Goal: Task Accomplishment & Management: Use online tool/utility

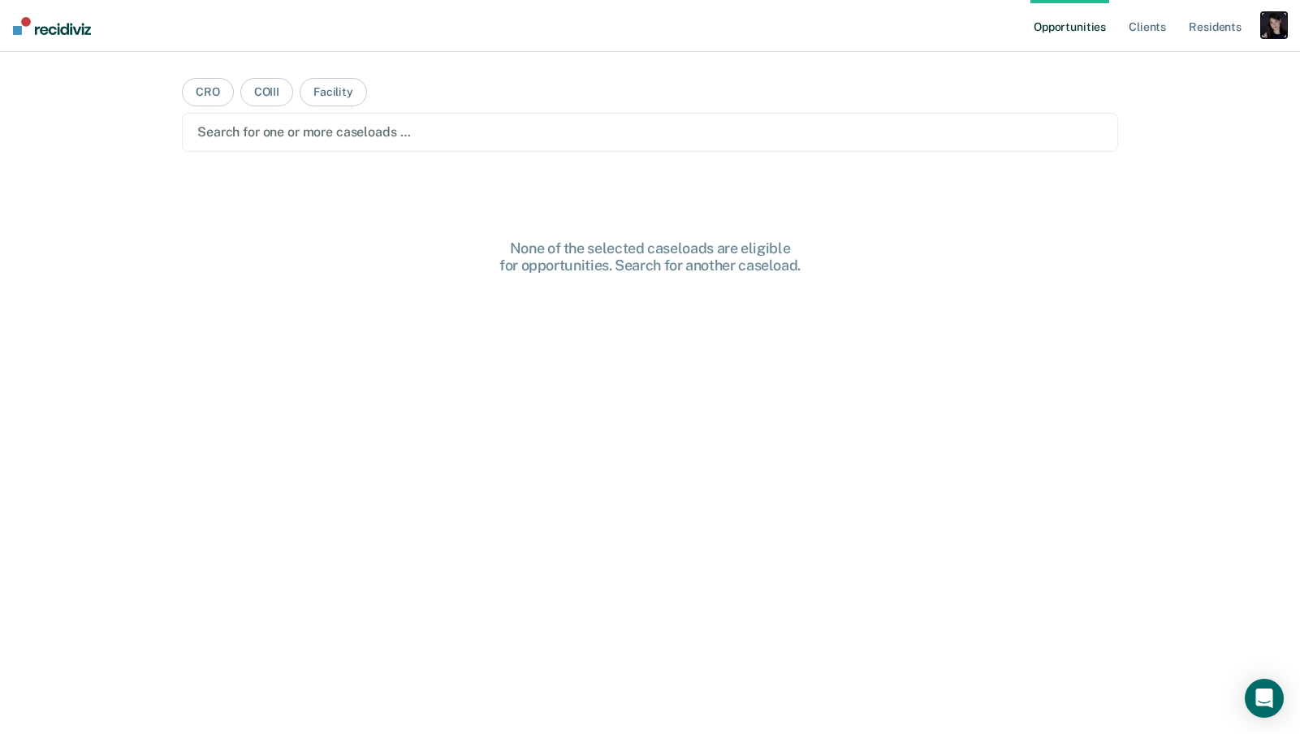
click at [1272, 28] on div "button" at bounding box center [1274, 25] width 26 height 26
click at [1157, 66] on link "Profile" at bounding box center [1208, 66] width 131 height 14
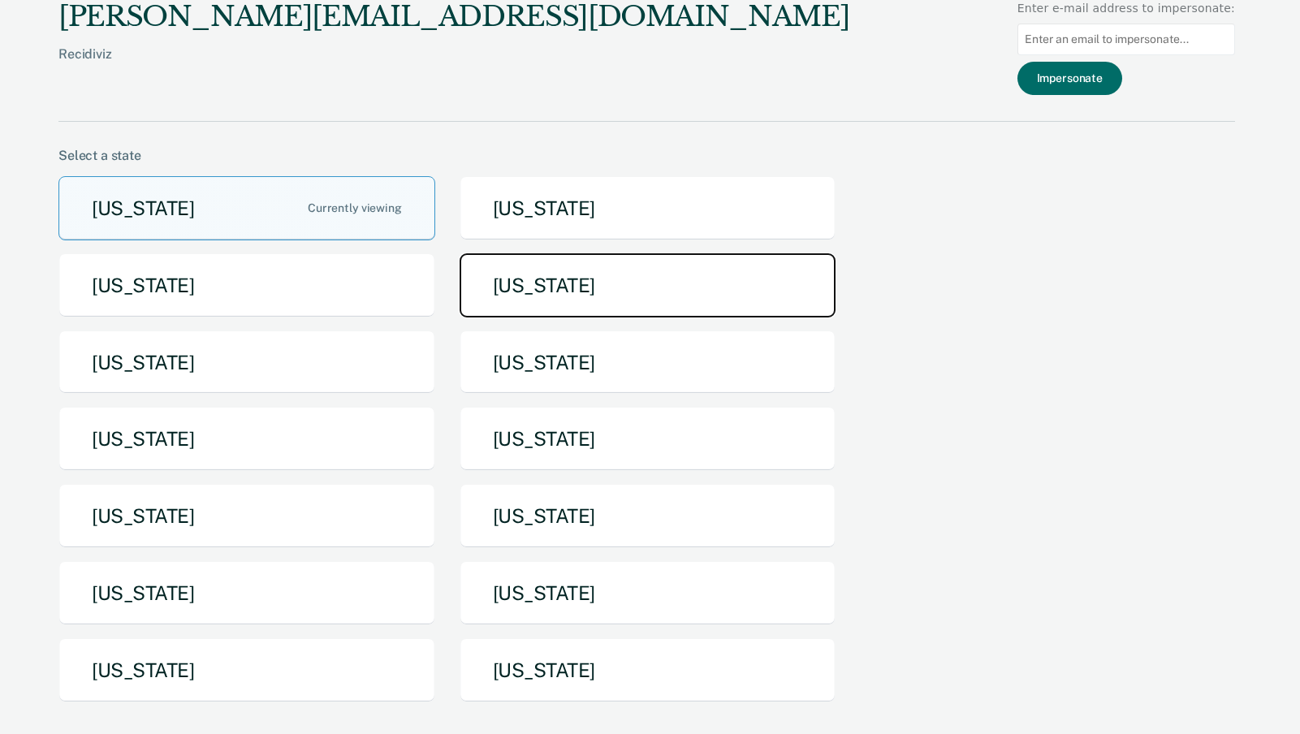
click at [635, 277] on button "[US_STATE]" at bounding box center [648, 285] width 377 height 64
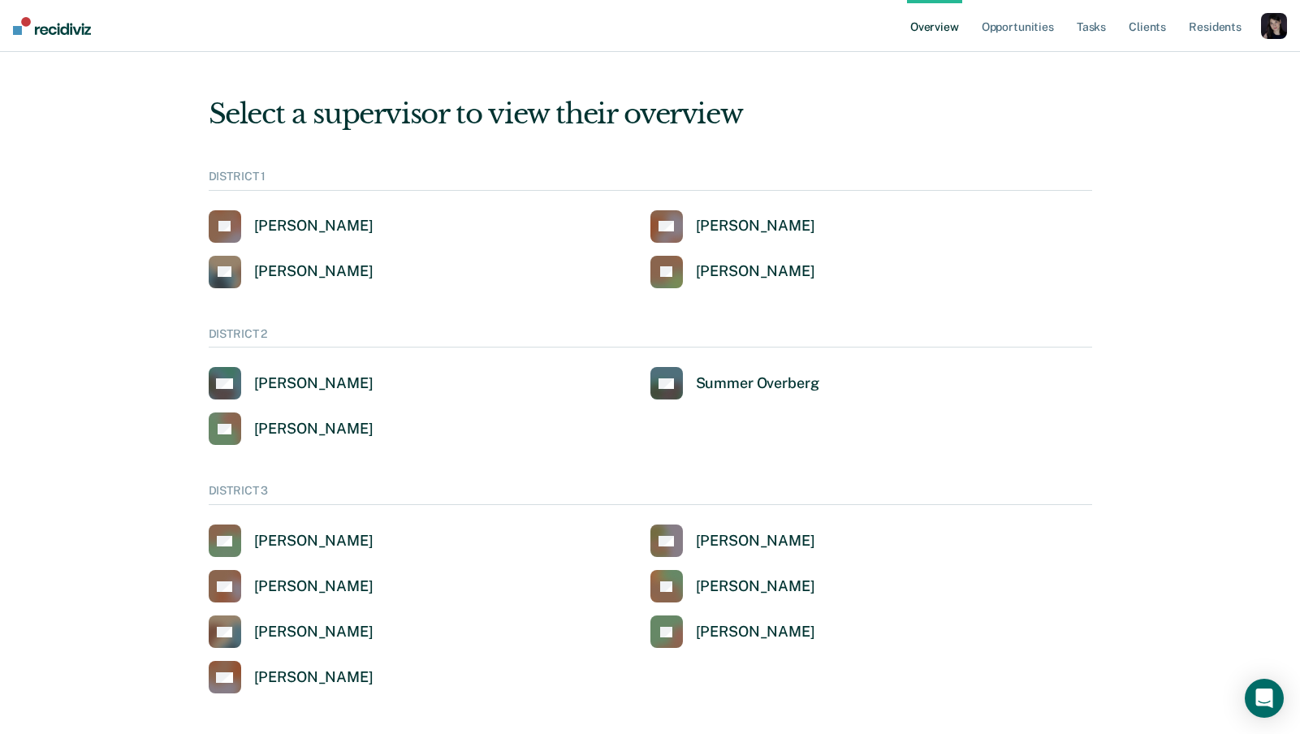
scroll to position [467, 0]
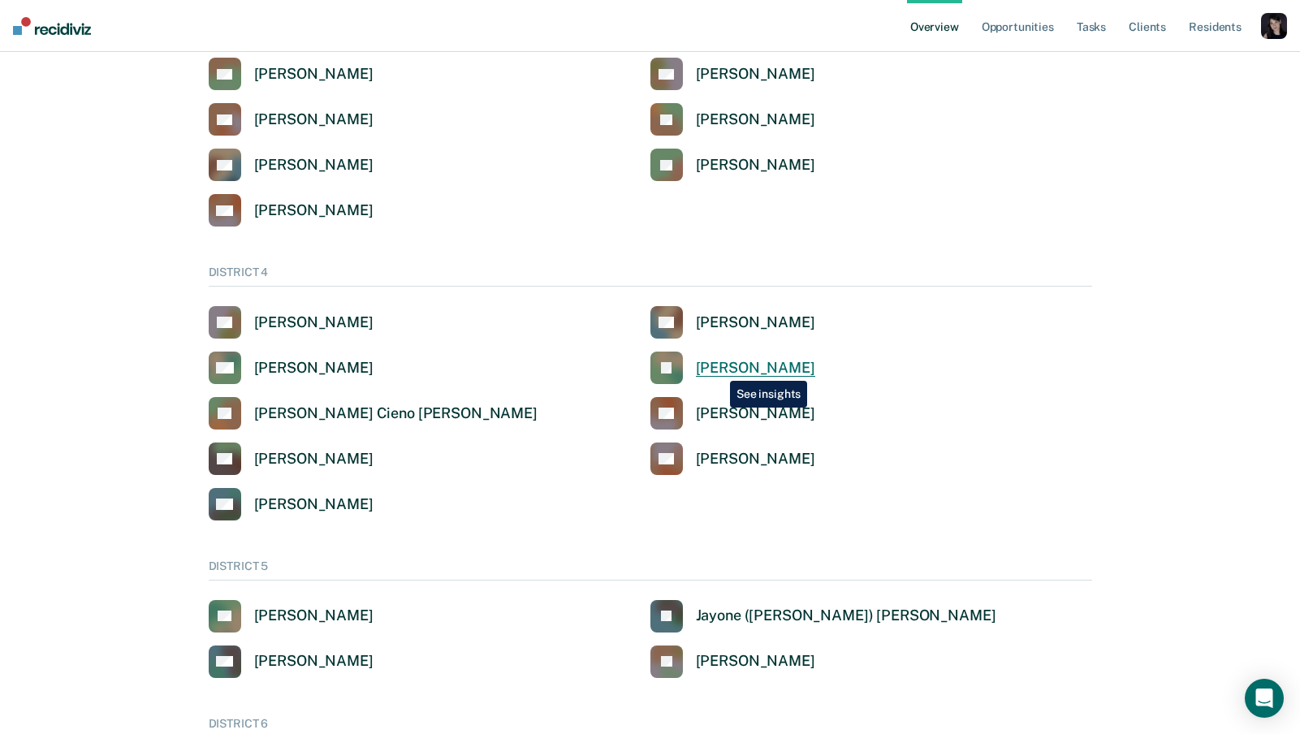
click at [718, 368] on div "[PERSON_NAME]" at bounding box center [755, 368] width 119 height 19
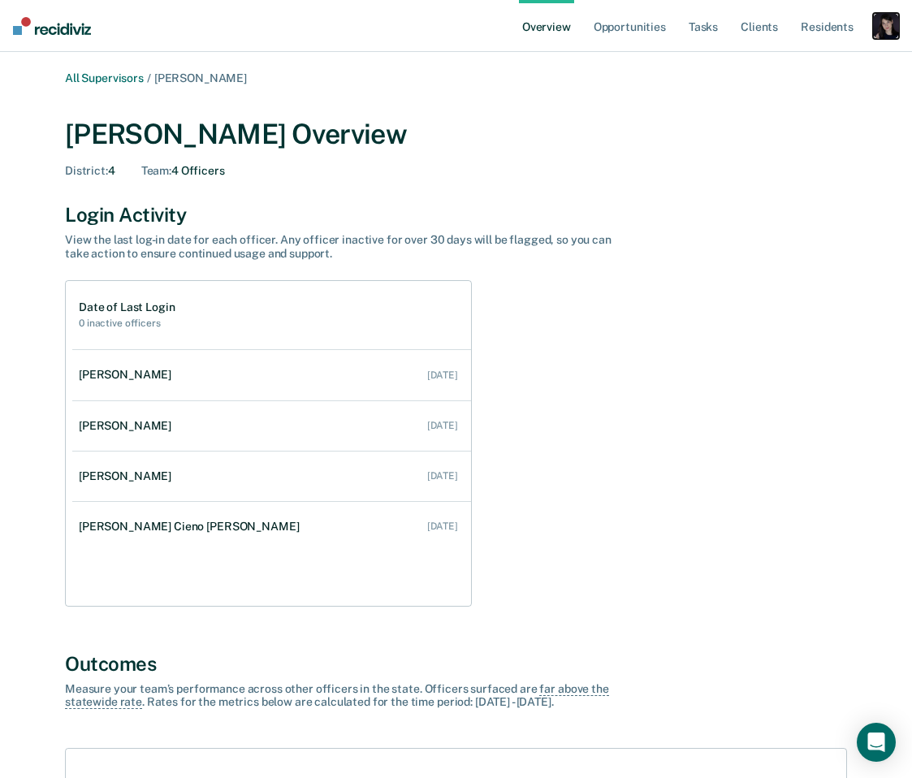
click at [890, 28] on div "button" at bounding box center [886, 26] width 26 height 26
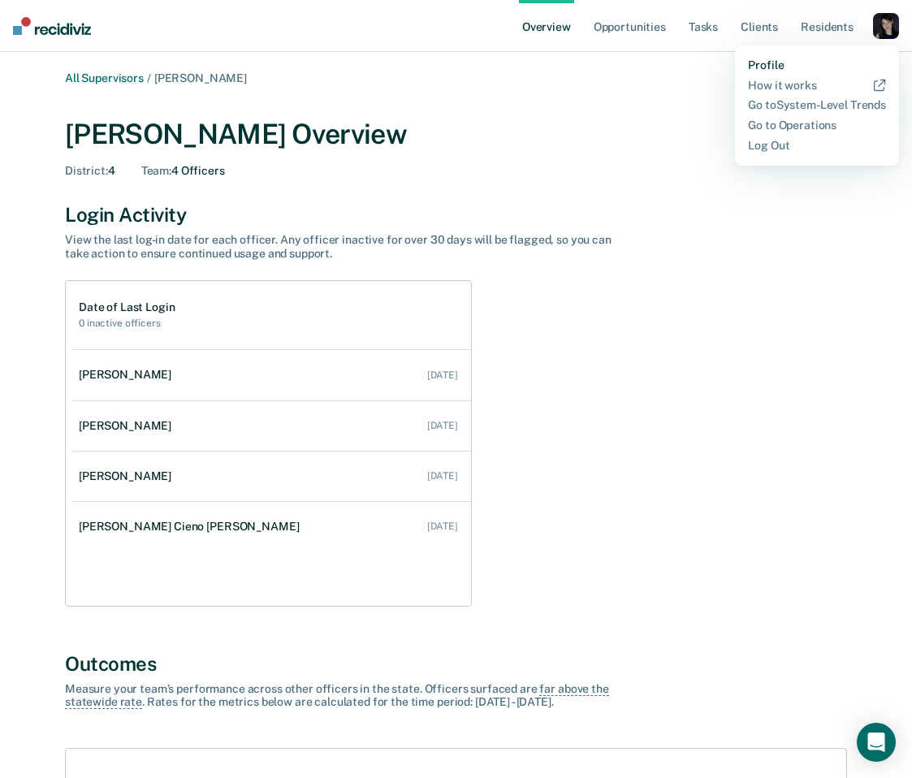
click at [771, 62] on link "Profile" at bounding box center [817, 65] width 138 height 14
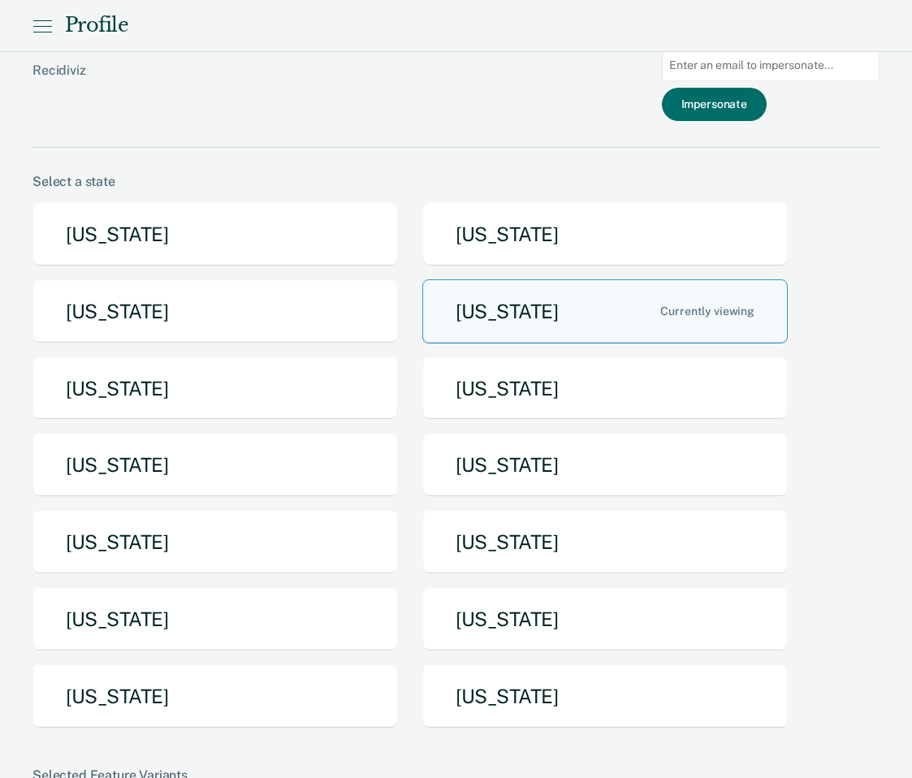
click at [771, 62] on input at bounding box center [771, 66] width 218 height 32
paste input "[EMAIL_ADDRESS][DOMAIN_NAME][US_STATE]"
type input "[EMAIL_ADDRESS][DOMAIN_NAME][US_STATE]"
click at [758, 102] on button "Impersonate" at bounding box center [714, 104] width 105 height 33
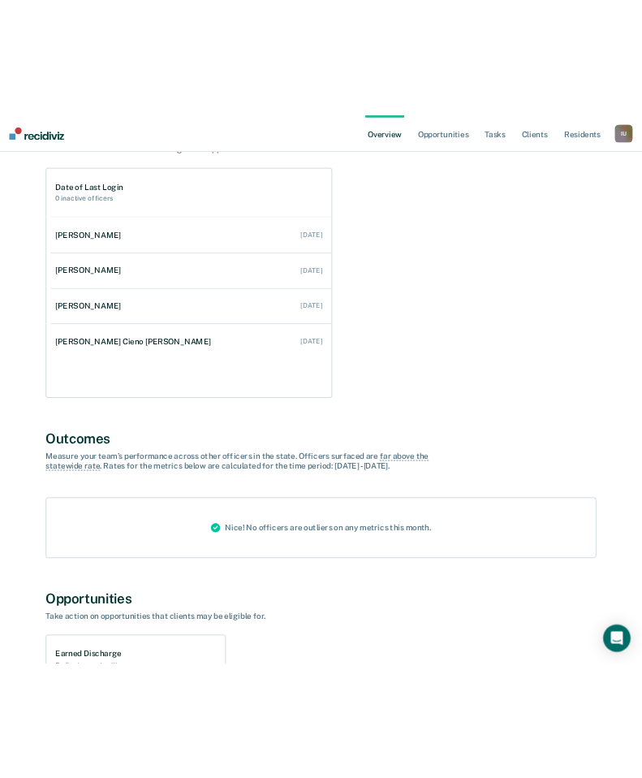
scroll to position [167, 0]
